Goal: Task Accomplishment & Management: Manage account settings

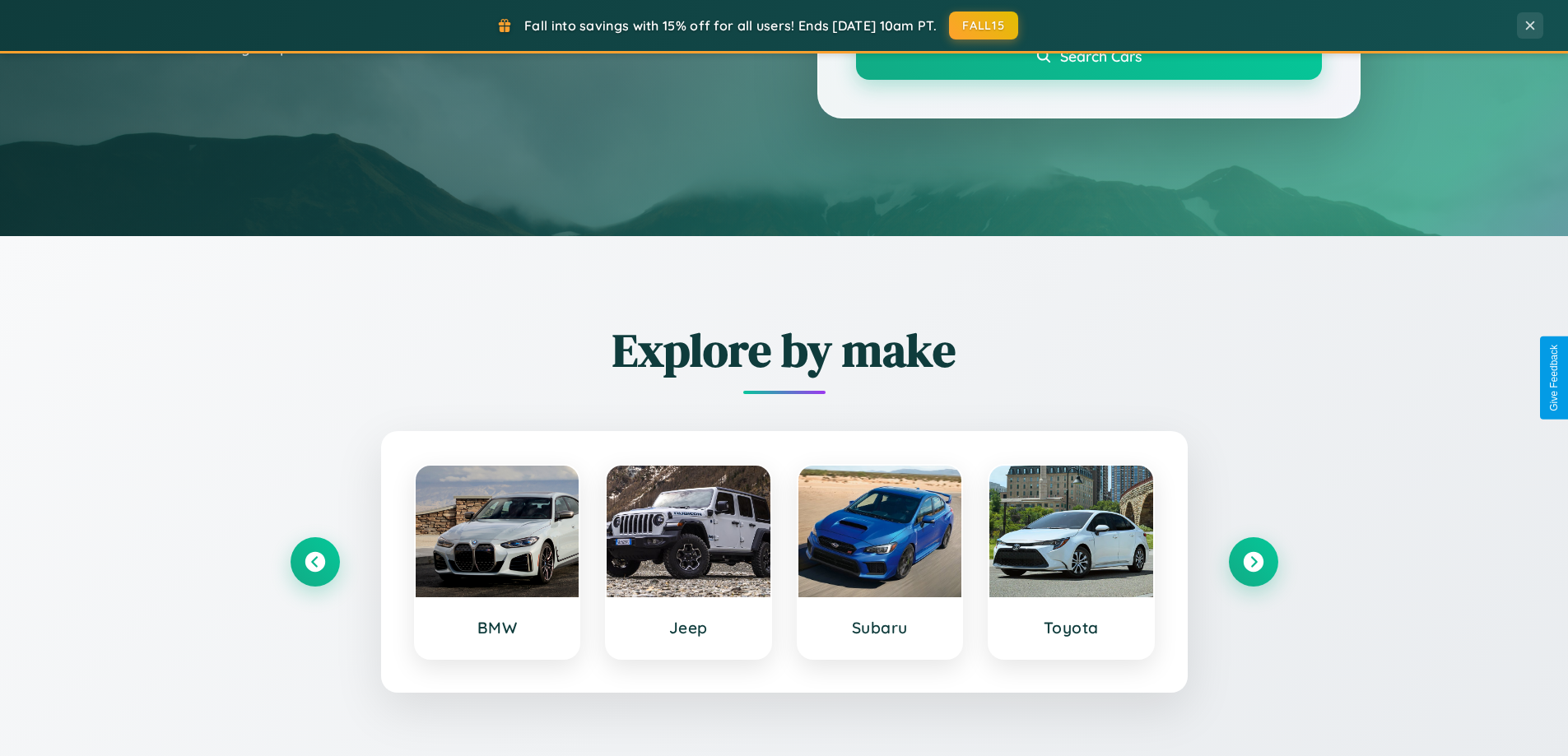
scroll to position [709, 0]
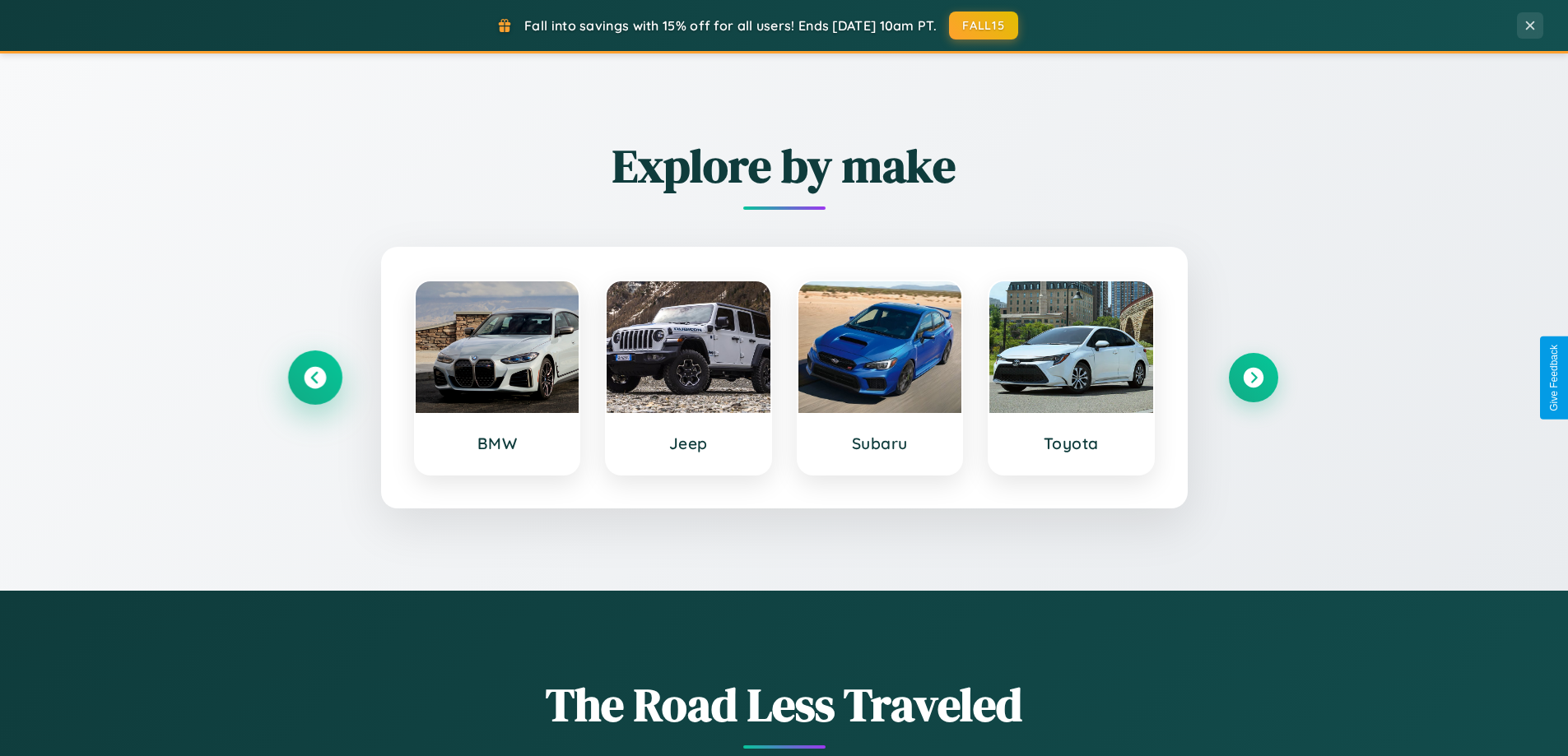
click at [315, 378] on icon at bounding box center [315, 378] width 22 height 22
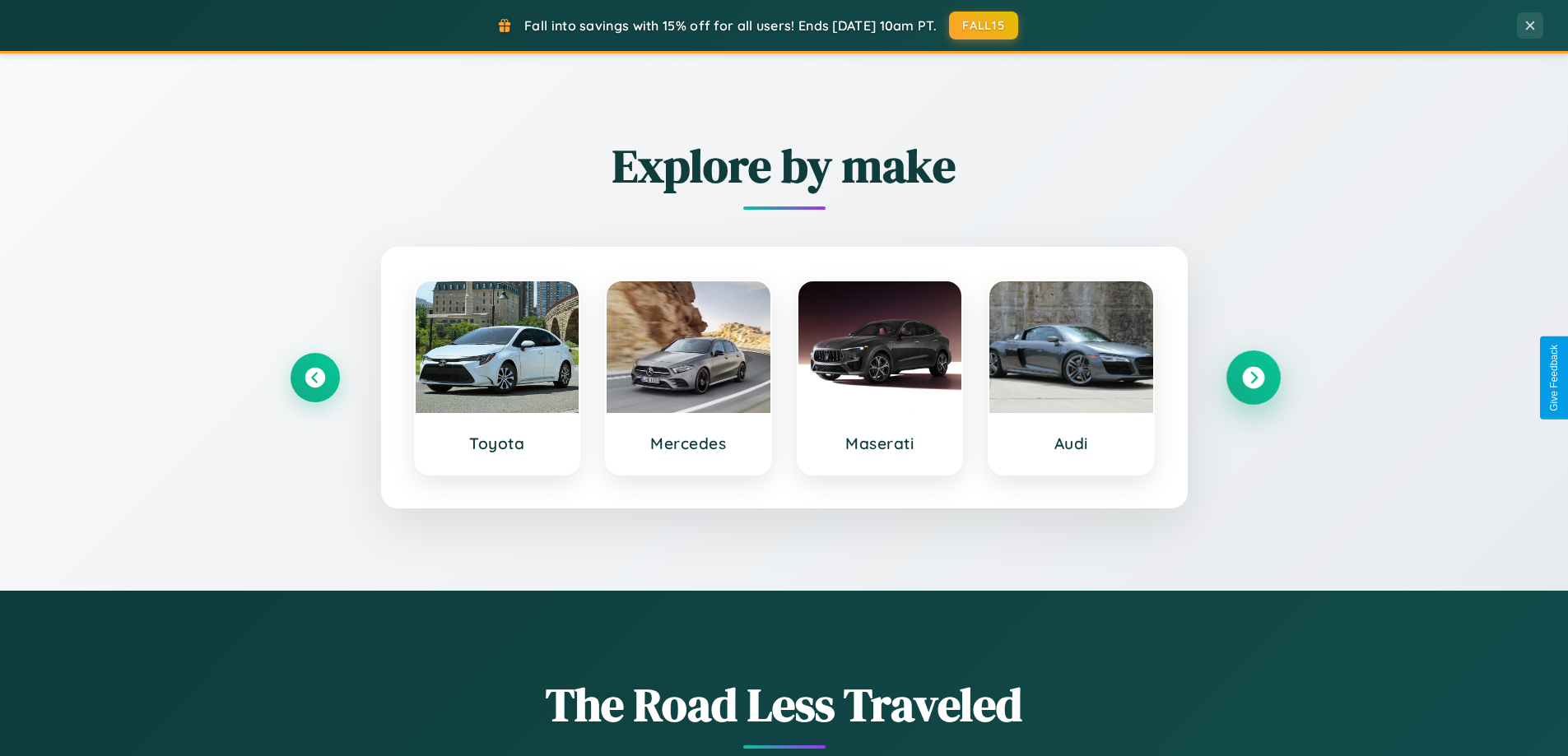
click at [1252, 378] on icon at bounding box center [1252, 378] width 22 height 22
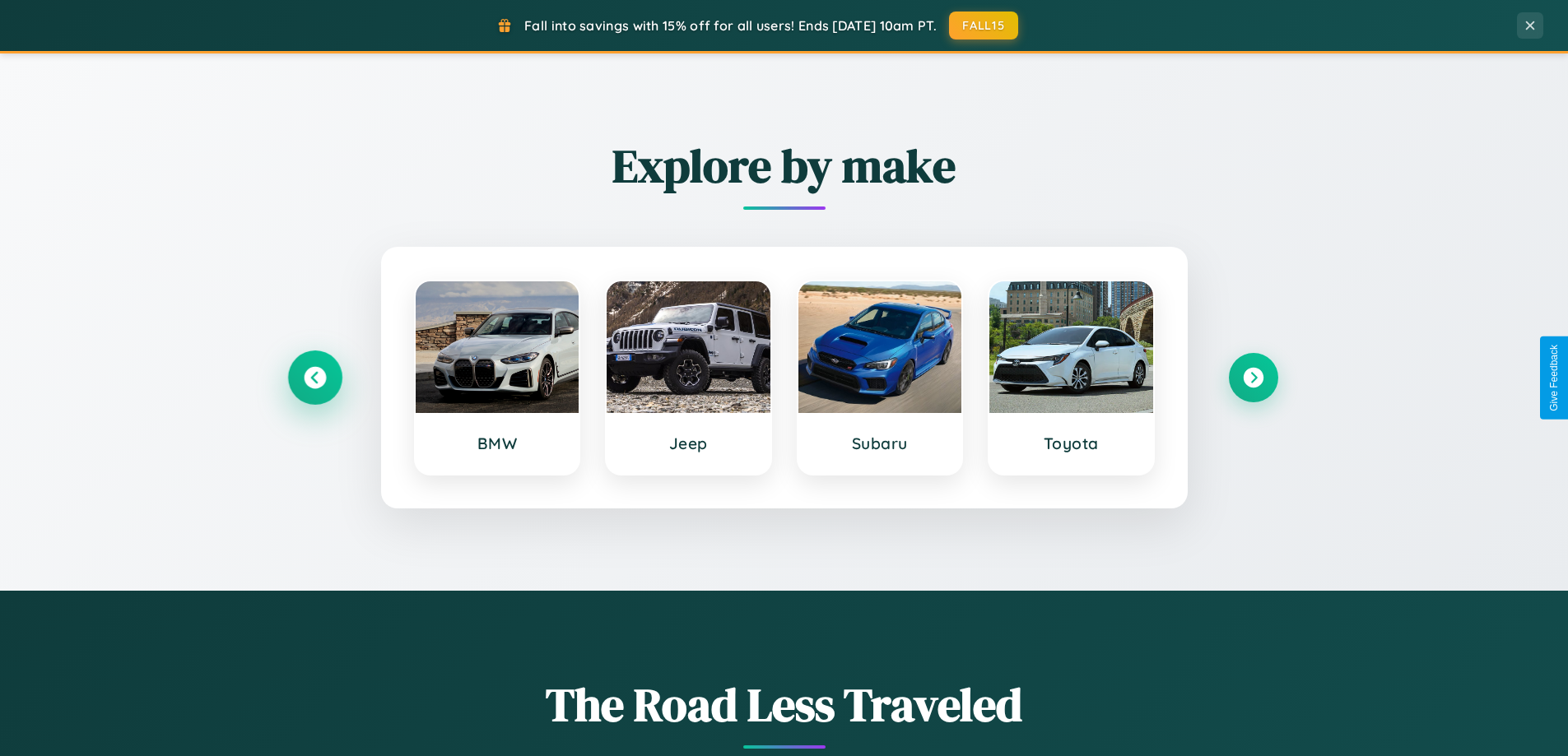
click at [315, 378] on icon at bounding box center [315, 378] width 22 height 22
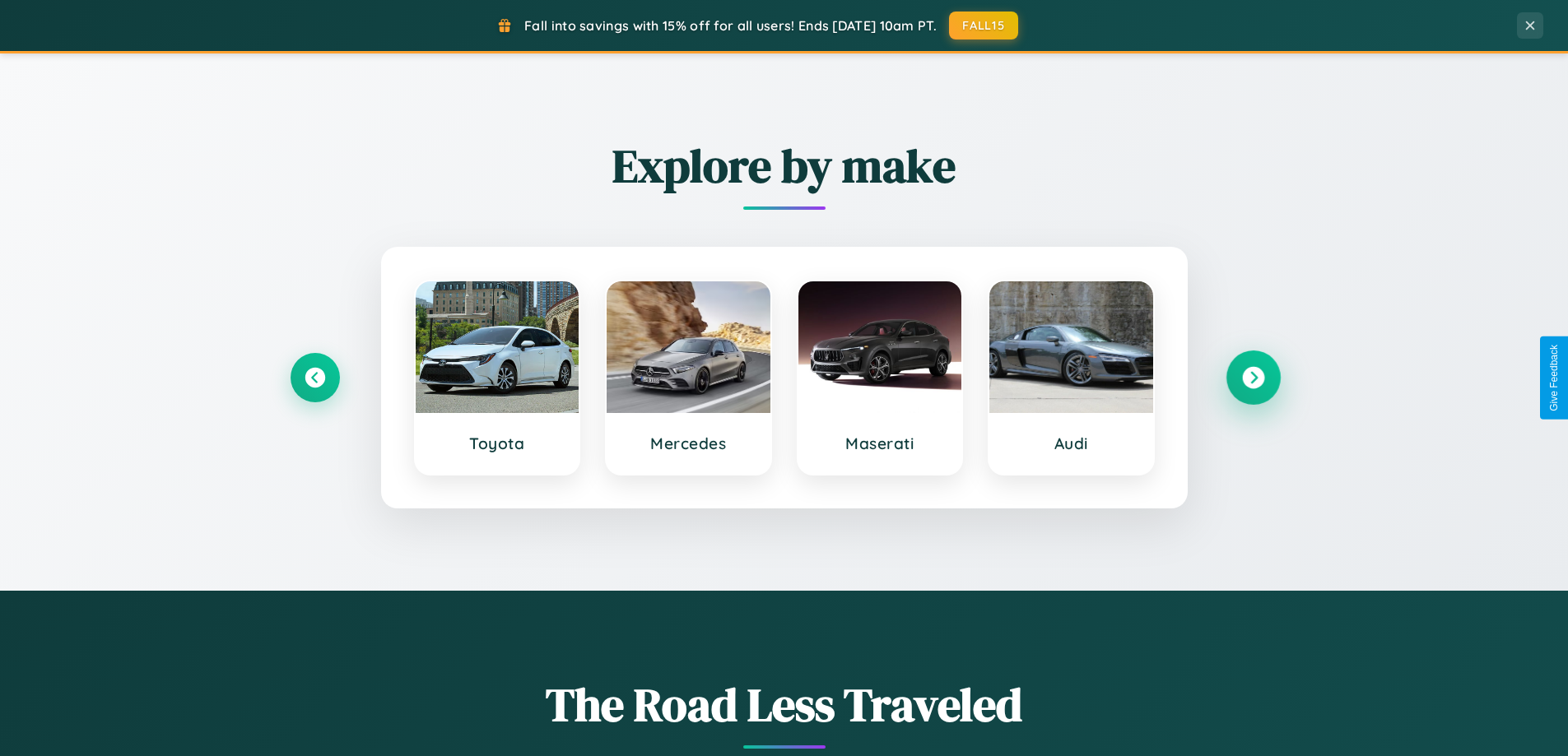
click at [1252, 378] on icon at bounding box center [1252, 378] width 22 height 22
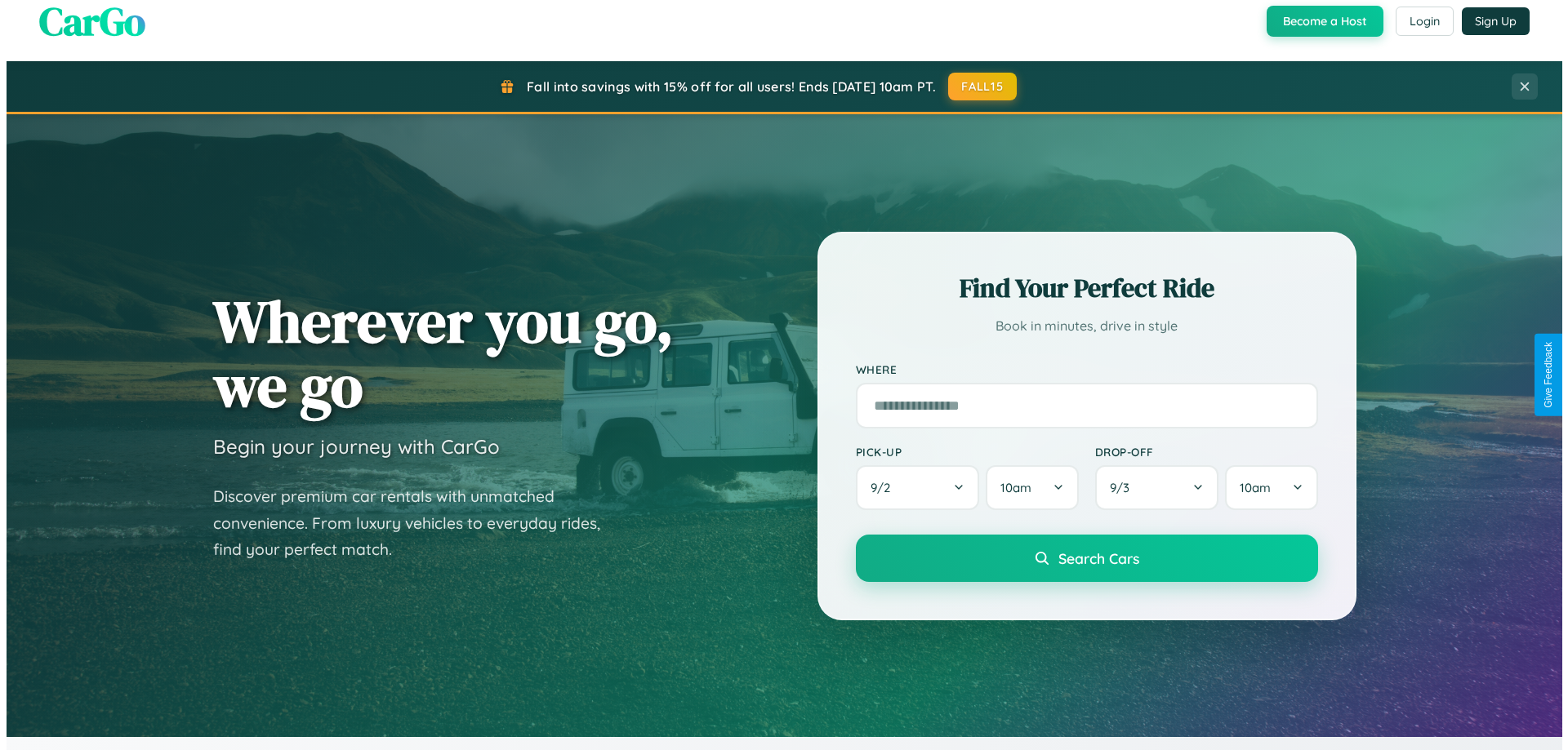
scroll to position [0, 0]
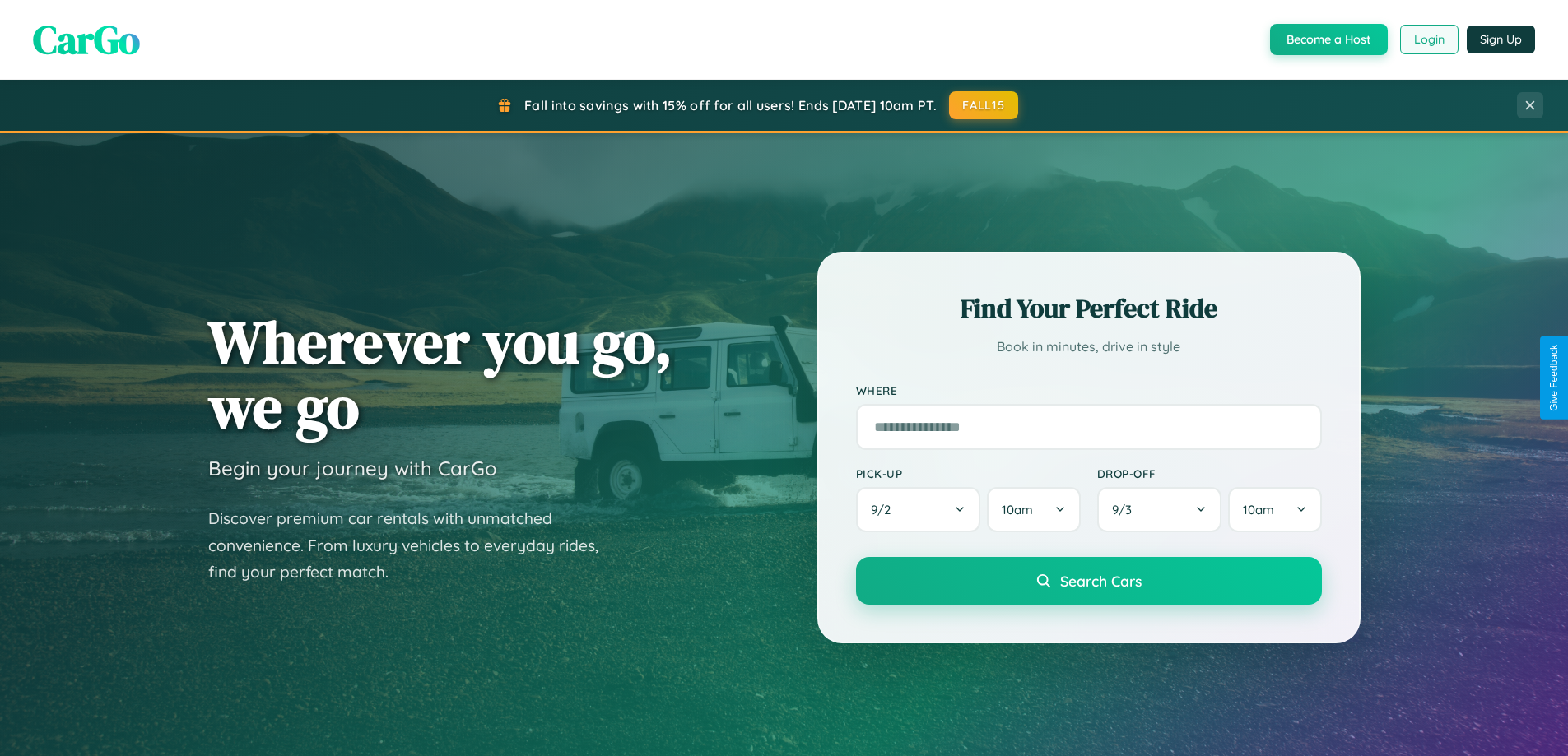
click at [1428, 39] on button "Login" at bounding box center [1428, 39] width 58 height 30
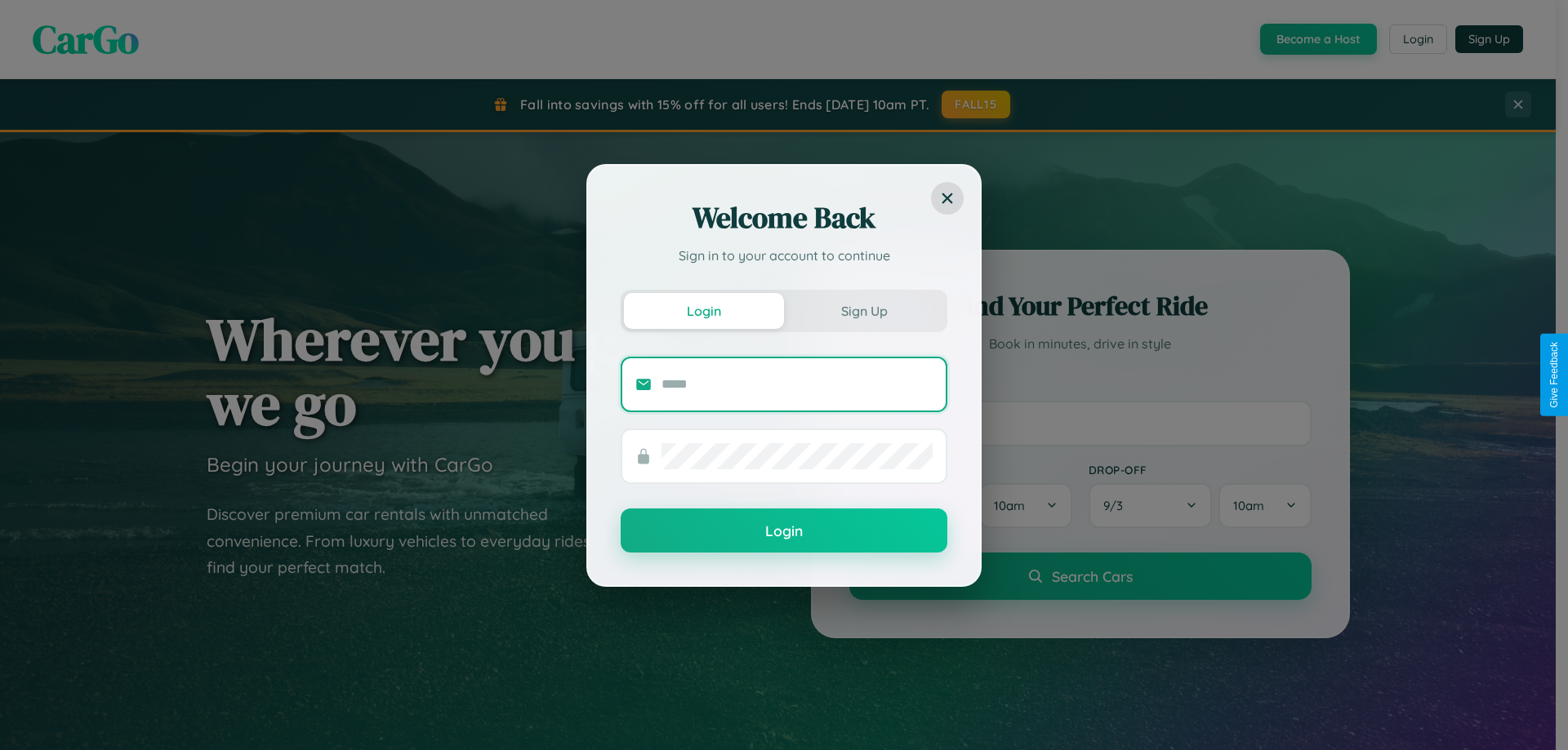
click at [797, 384] on input "text" at bounding box center [797, 385] width 271 height 27
type input "**********"
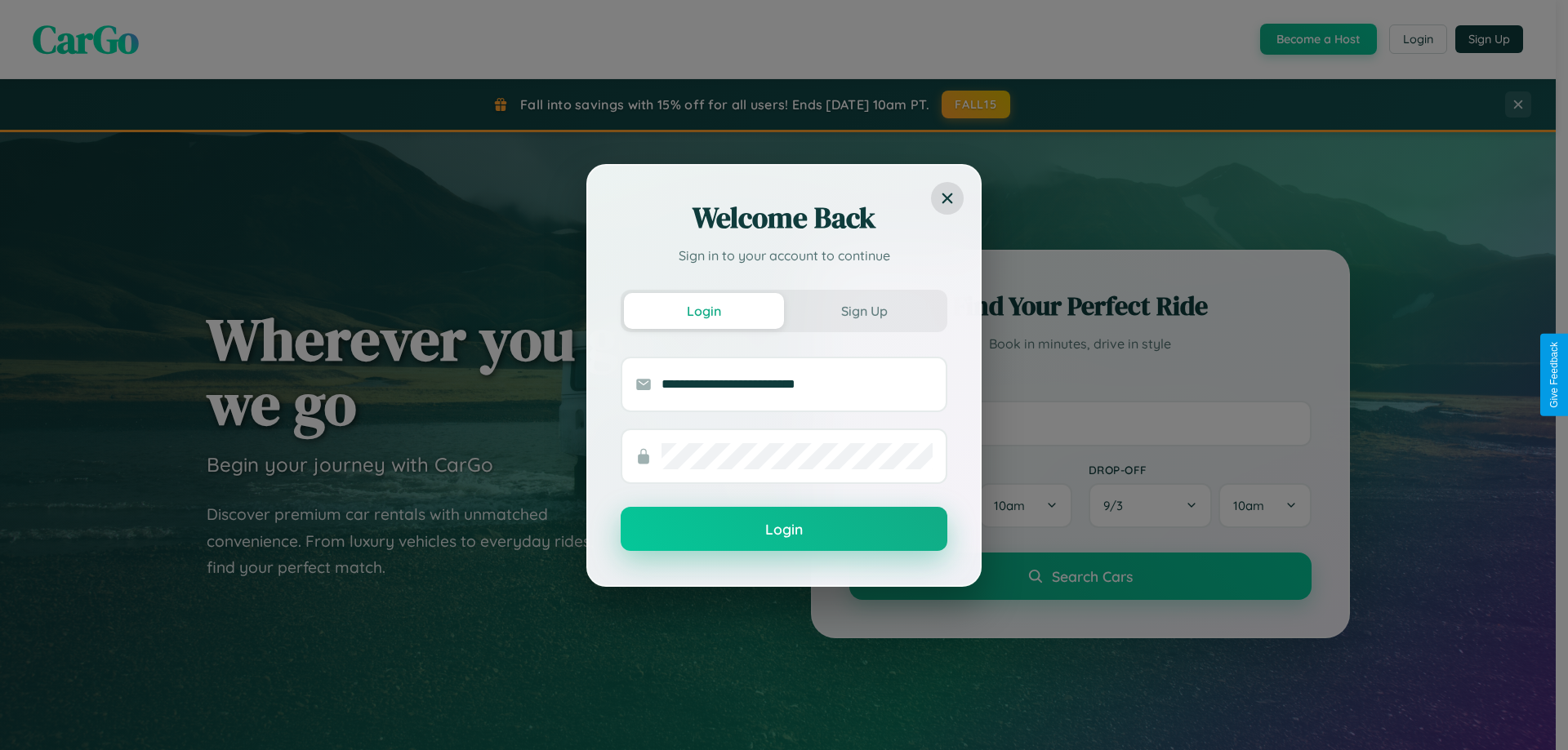
click at [784, 530] on button "Login" at bounding box center [784, 529] width 326 height 44
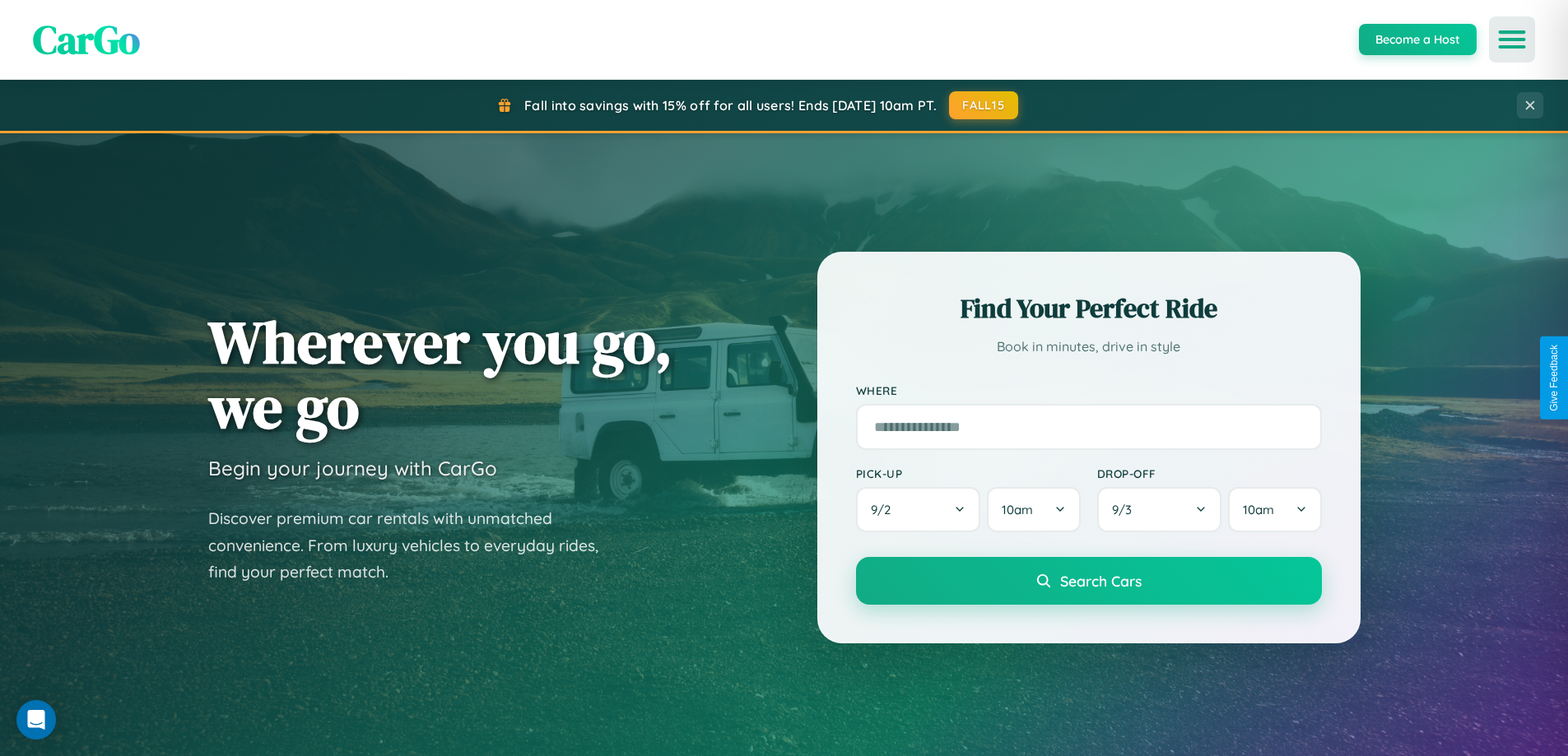
click at [1512, 39] on icon "Open menu" at bounding box center [1512, 39] width 24 height 14
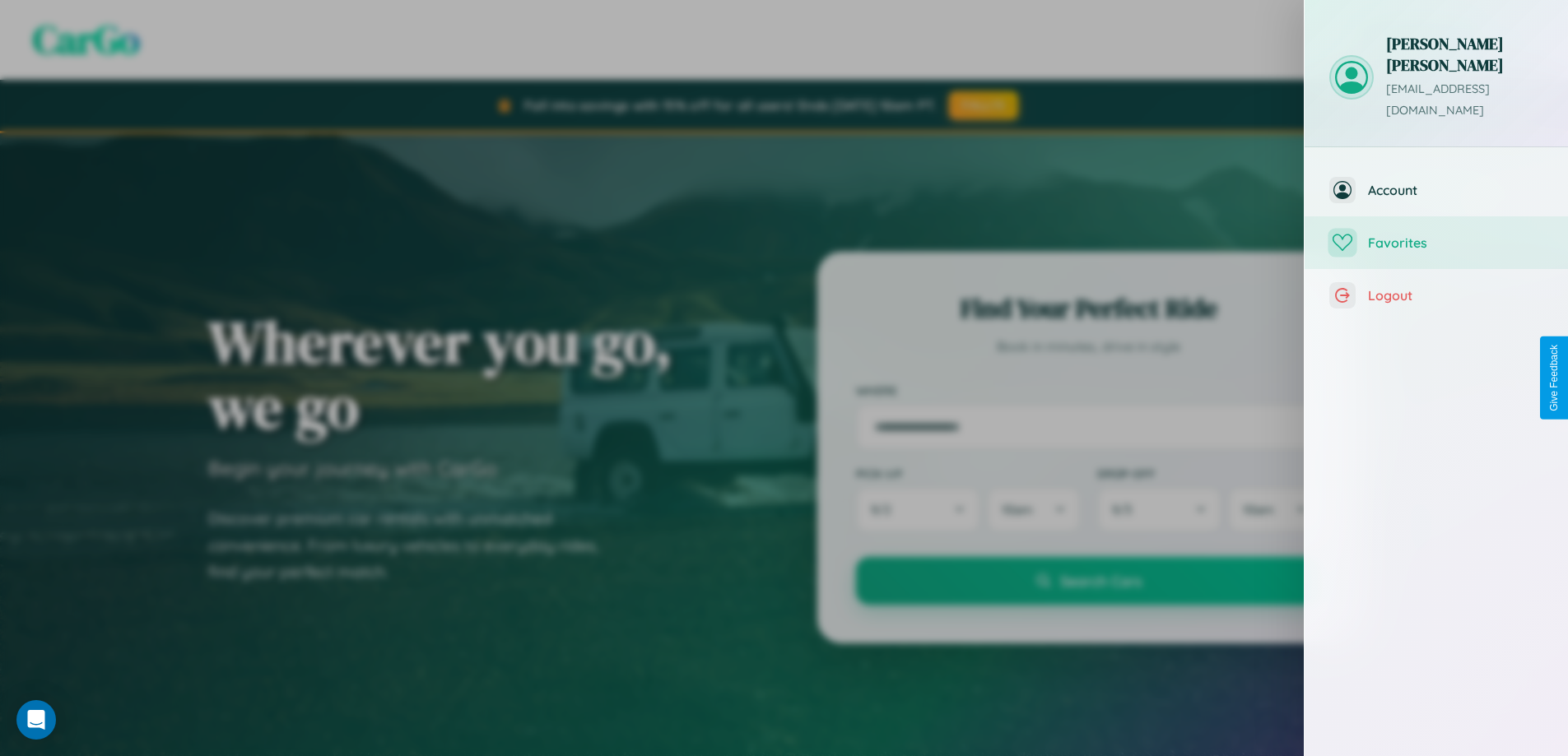
click at [1436, 234] on span "Favorites" at bounding box center [1455, 242] width 175 height 16
